Goal: Task Accomplishment & Management: Use online tool/utility

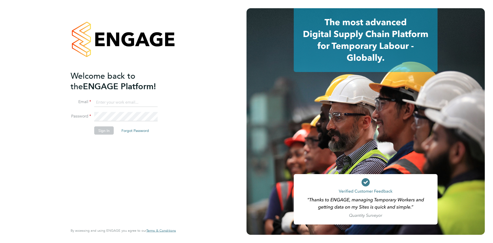
type input "[PERSON_NAME][EMAIL_ADDRESS][PERSON_NAME][DOMAIN_NAME]"
click at [101, 132] on button "Sign In" at bounding box center [104, 130] width 20 height 8
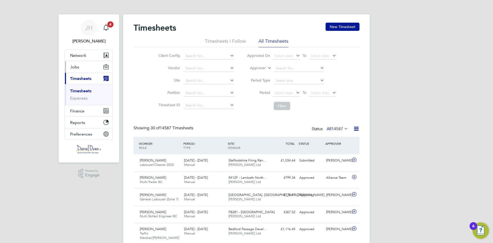
click at [84, 66] on button "Jobs" at bounding box center [89, 66] width 48 height 11
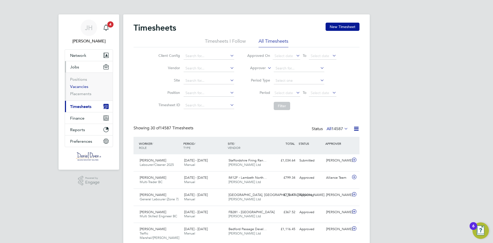
click at [81, 87] on link "Vacancies" at bounding box center [79, 86] width 18 height 5
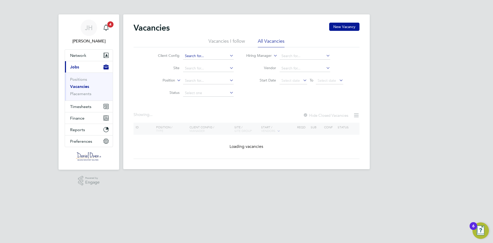
click at [203, 56] on input at bounding box center [208, 55] width 51 height 7
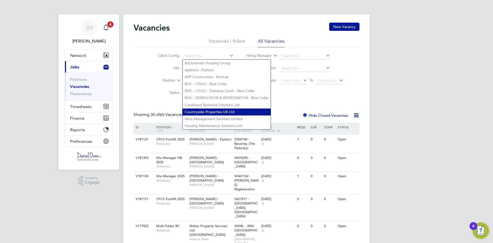
click at [214, 112] on li "Countryside Properties UK Ltd" at bounding box center [227, 111] width 88 height 7
type input "Countryside Properties UK Ltd"
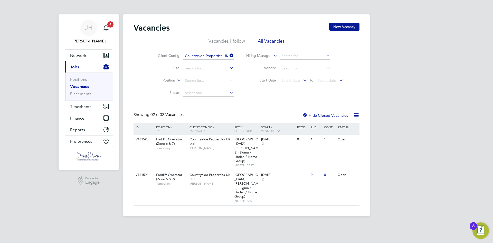
drag, startPoint x: 304, startPoint y: 115, endPoint x: 307, endPoint y: 114, distance: 2.6
click at [305, 115] on div at bounding box center [304, 115] width 5 height 5
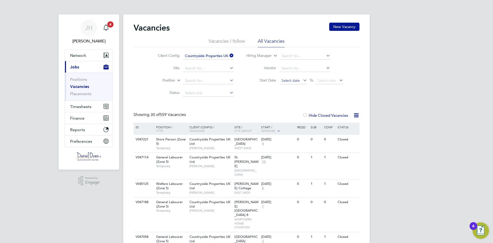
click at [290, 80] on span "Select date" at bounding box center [290, 80] width 18 height 5
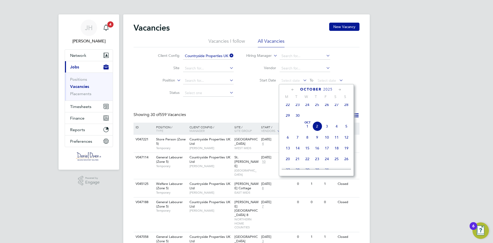
click at [287, 107] on span "22" at bounding box center [288, 105] width 10 height 10
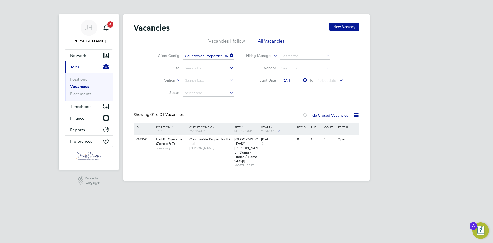
click at [291, 80] on span "[DATE]" at bounding box center [286, 80] width 11 height 5
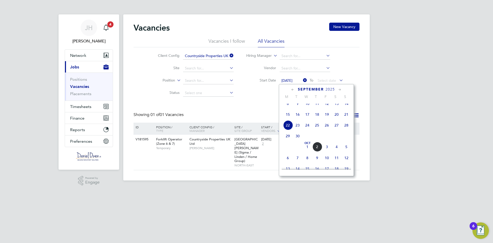
click at [288, 108] on span "8" at bounding box center [288, 104] width 10 height 10
